Goal: Transaction & Acquisition: Purchase product/service

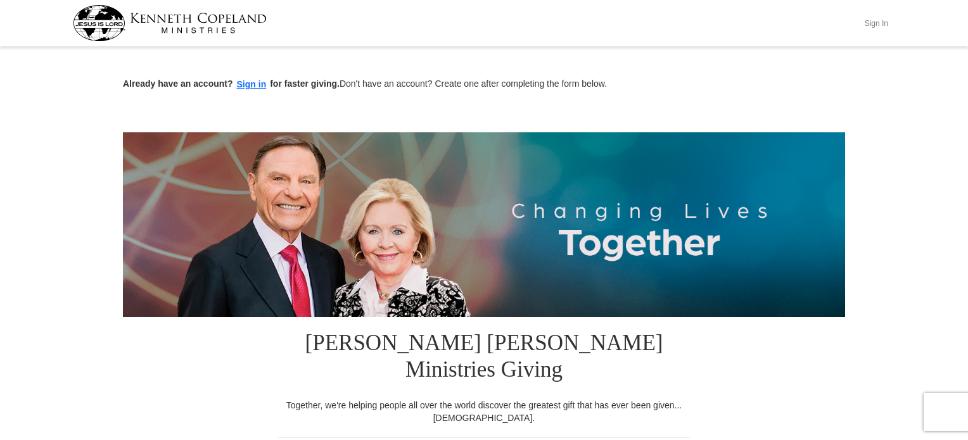
click at [880, 22] on button "Sign In" at bounding box center [876, 23] width 38 height 20
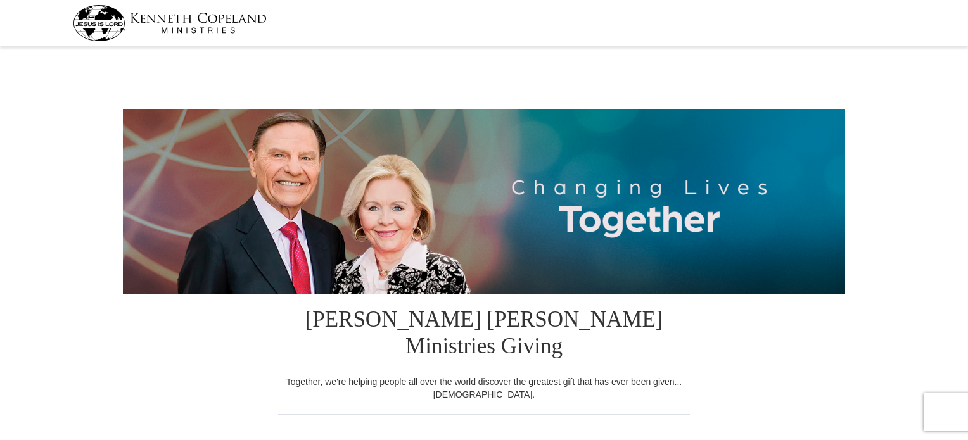
select select "NY"
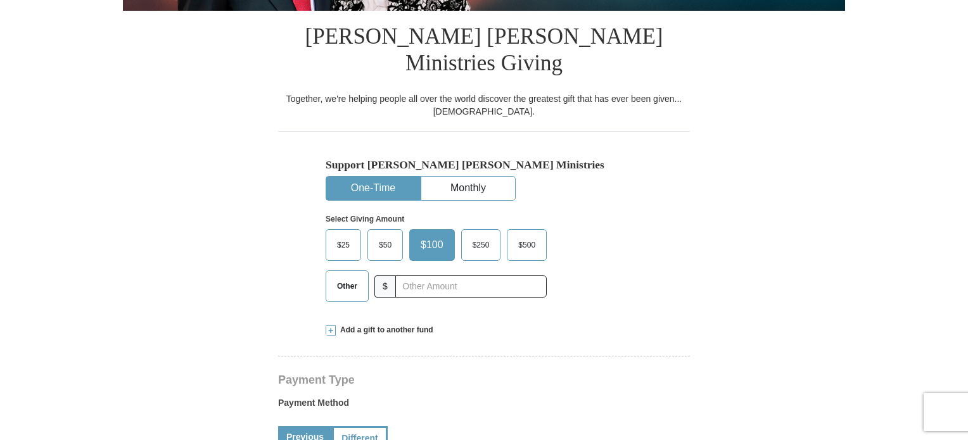
scroll to position [291, 0]
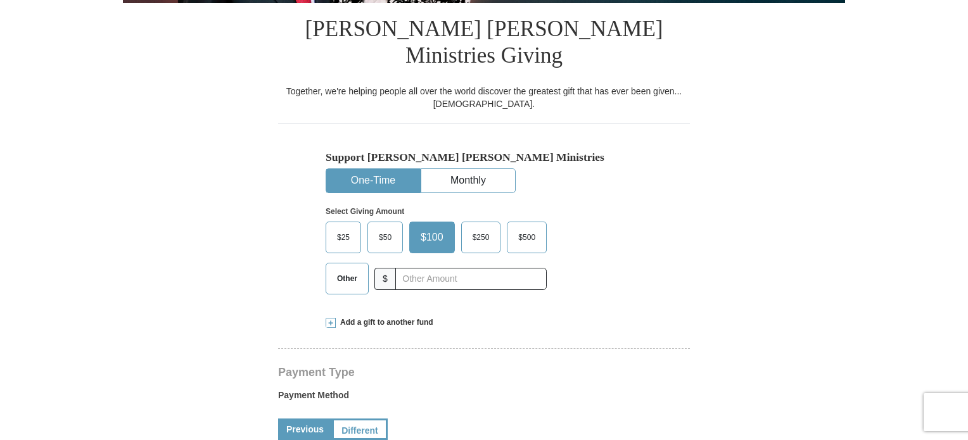
click at [350, 269] on span "Other" at bounding box center [347, 278] width 33 height 19
click at [0, 0] on input "Other" at bounding box center [0, 0] width 0 height 0
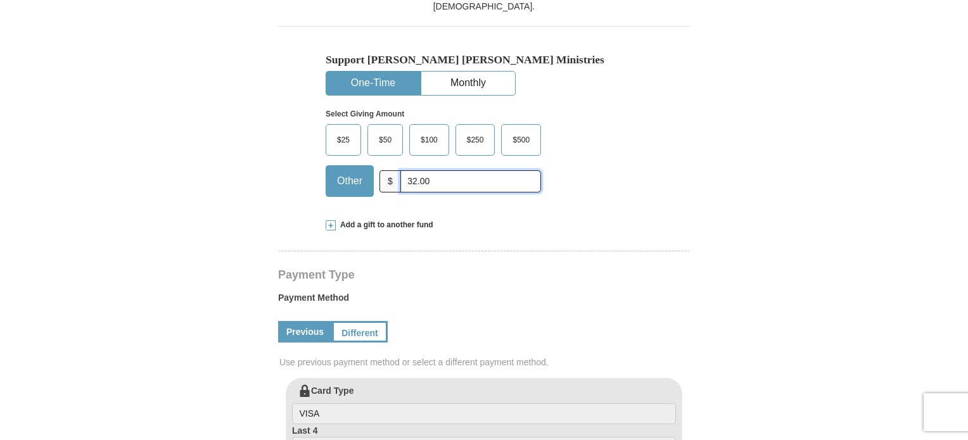
scroll to position [397, 0]
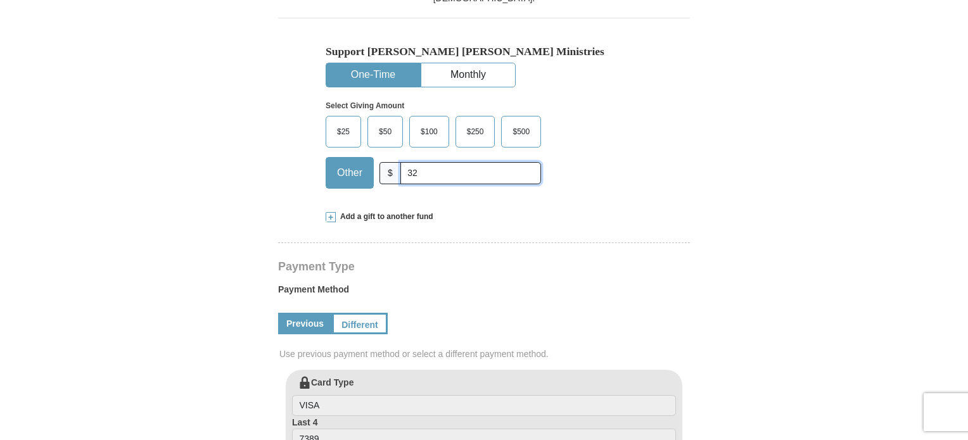
type input "3"
click at [333, 212] on span at bounding box center [331, 217] width 10 height 10
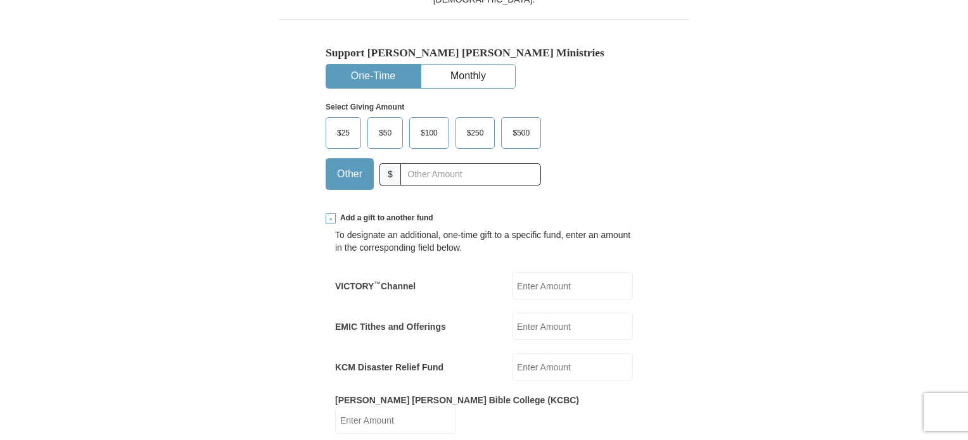
scroll to position [392, 0]
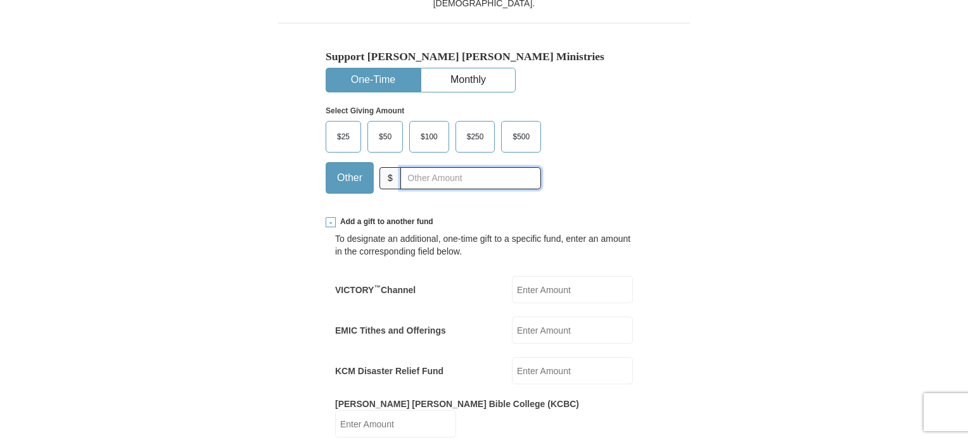
click at [431, 167] on input "text" at bounding box center [470, 178] width 141 height 22
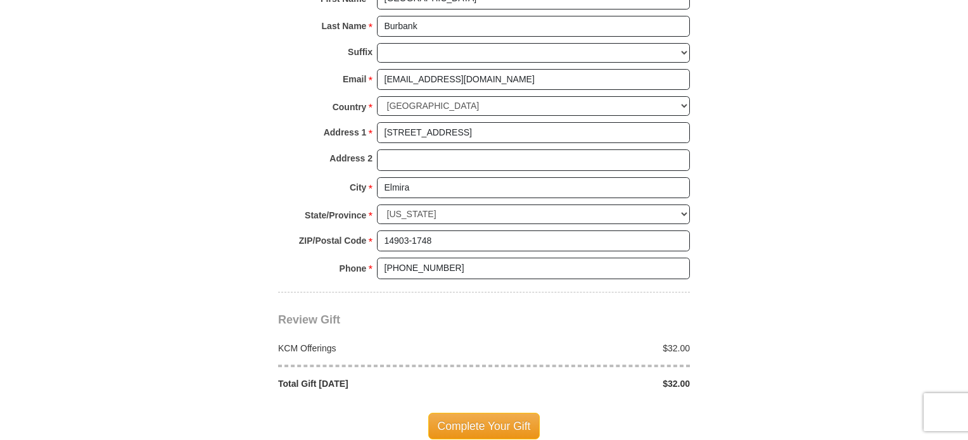
scroll to position [1151, 0]
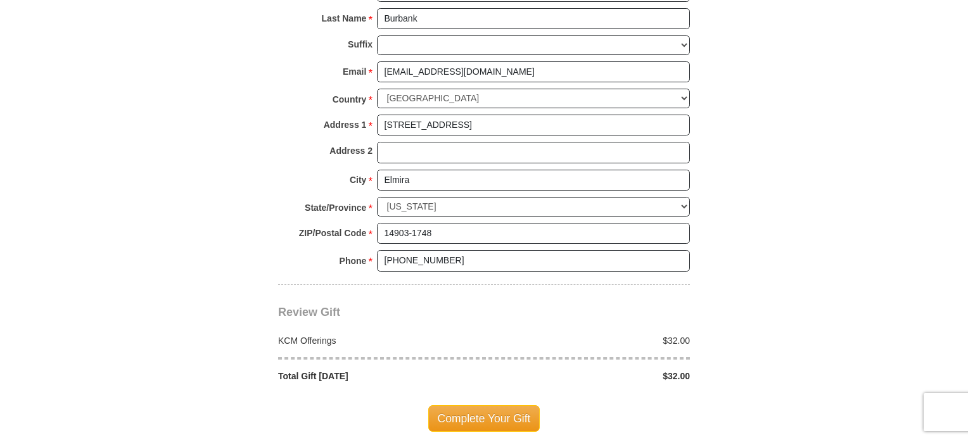
type input "32.00"
drag, startPoint x: 966, startPoint y: 261, endPoint x: 968, endPoint y: 208, distance: 52.6
click at [968, 208] on html "[PERSON_NAME] [PERSON_NAME] Ministries Giving Together, we're helping people al…" at bounding box center [484, 90] width 968 height 2483
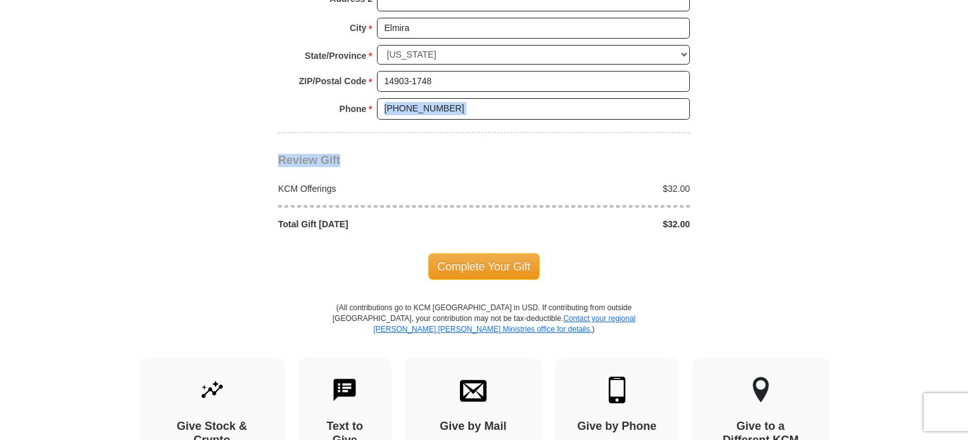
scroll to position [1308, 0]
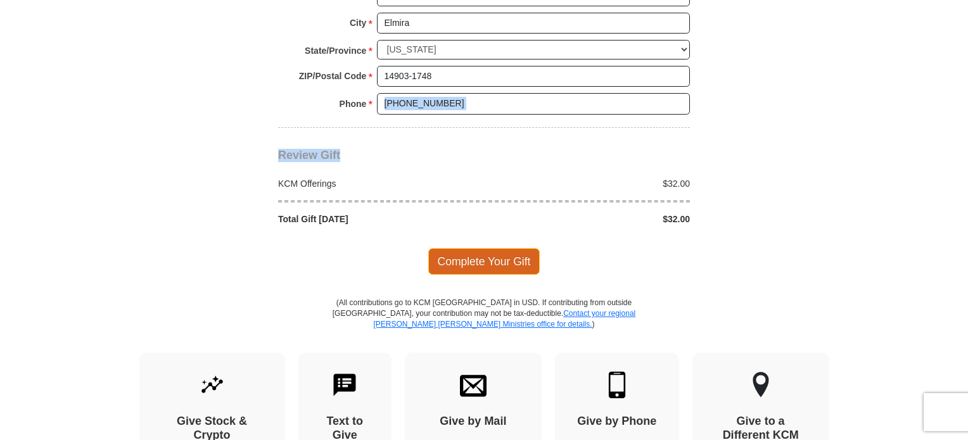
click at [473, 248] on span "Complete Your Gift" at bounding box center [484, 261] width 112 height 27
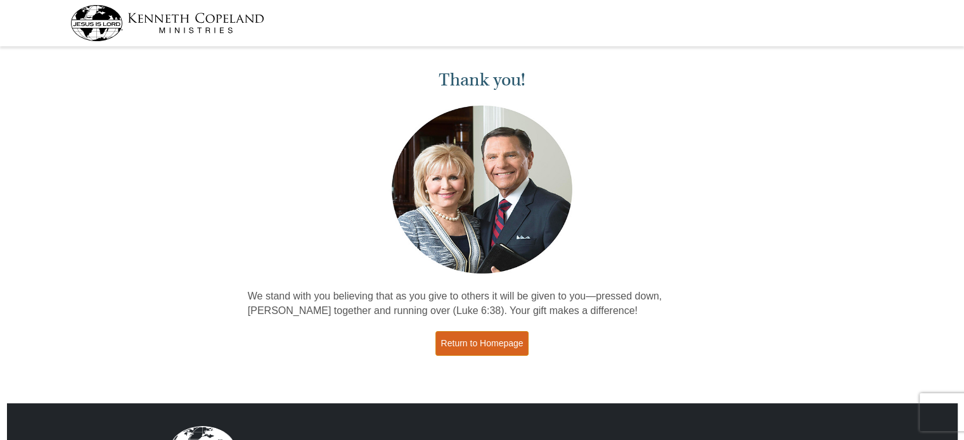
click at [470, 342] on link "Return to Homepage" at bounding box center [482, 343] width 94 height 25
